Goal: Task Accomplishment & Management: Manage account settings

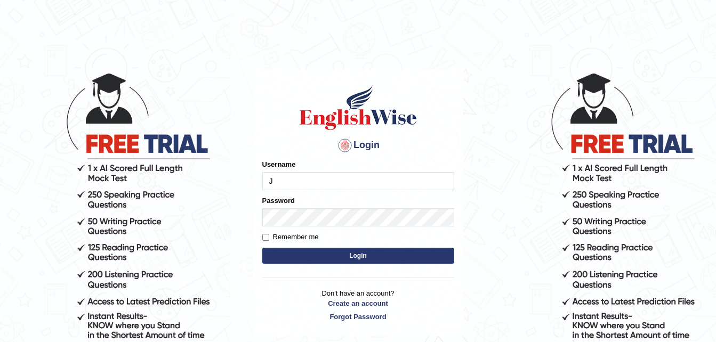
type input "[PERSON_NAME]"
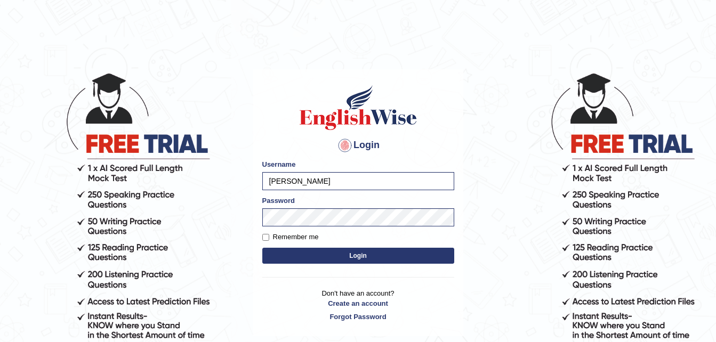
click at [319, 256] on button "Login" at bounding box center [358, 256] width 192 height 16
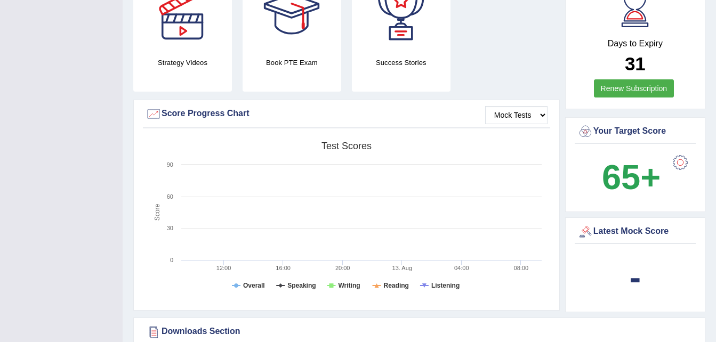
scroll to position [598, 0]
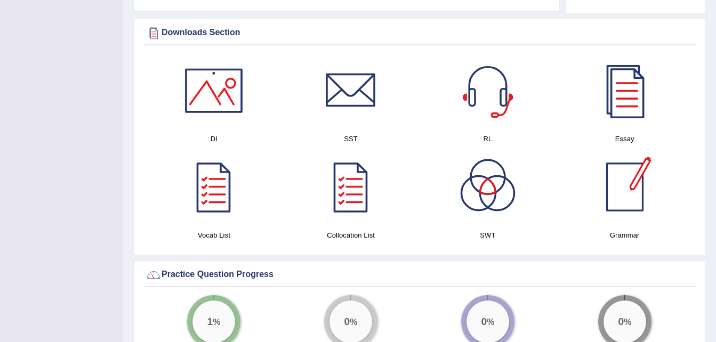
click at [639, 168] on div at bounding box center [624, 187] width 75 height 75
